Goal: Task Accomplishment & Management: Complete application form

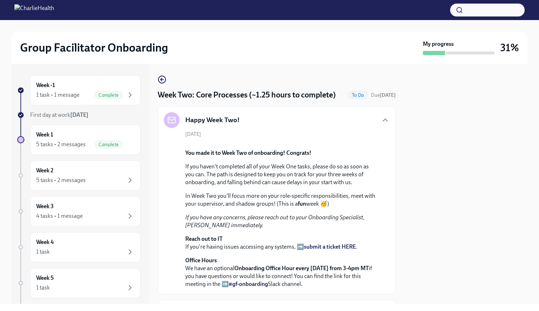
scroll to position [406, 0]
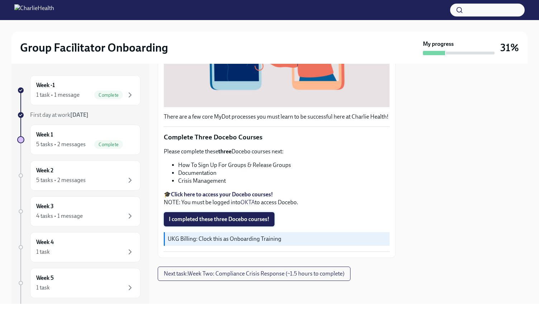
click at [257, 223] on span "I completed these three Docebo courses!" at bounding box center [219, 219] width 101 height 7
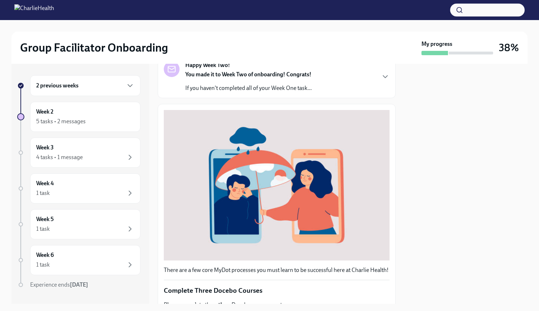
scroll to position [0, 0]
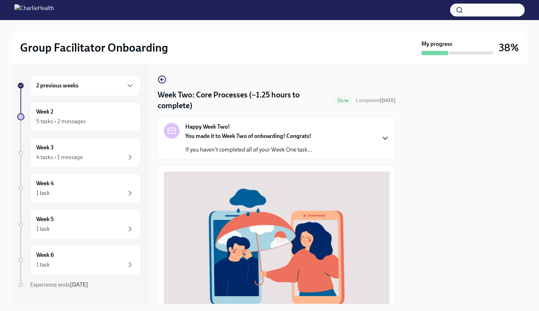
click at [381, 134] on icon "button" at bounding box center [385, 138] width 9 height 9
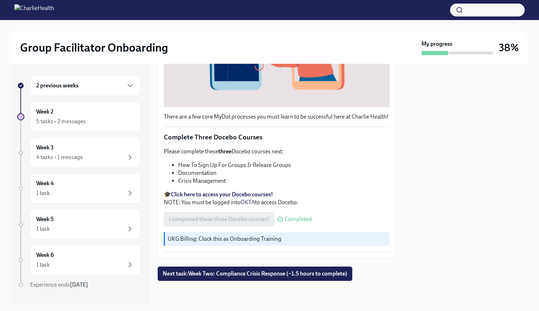
scroll to position [449, 0]
click at [61, 115] on div "Week 2 5 tasks • 2 messages" at bounding box center [85, 117] width 98 height 18
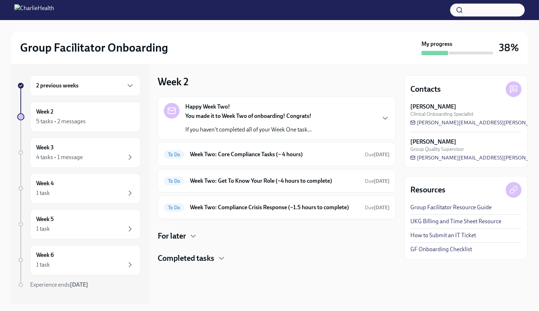
click at [188, 233] on div "For later" at bounding box center [277, 236] width 238 height 11
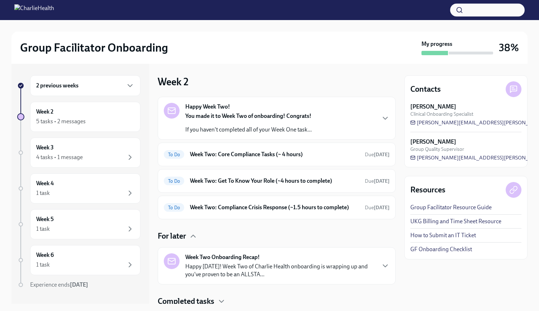
click at [184, 240] on h4 "For later" at bounding box center [172, 236] width 28 height 11
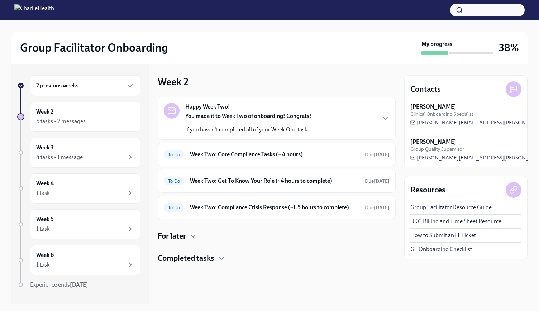
click at [204, 261] on h4 "Completed tasks" at bounding box center [186, 258] width 57 height 11
click at [171, 207] on div "To Do" at bounding box center [174, 207] width 20 height 9
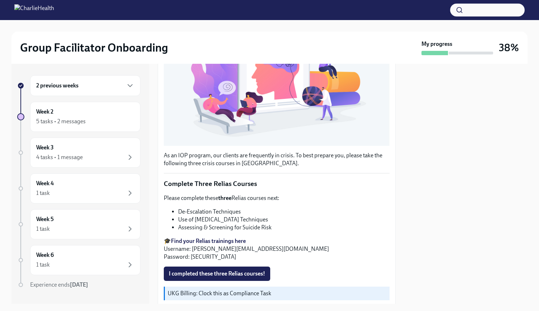
scroll to position [179, 0]
